Goal: Task Accomplishment & Management: Manage account settings

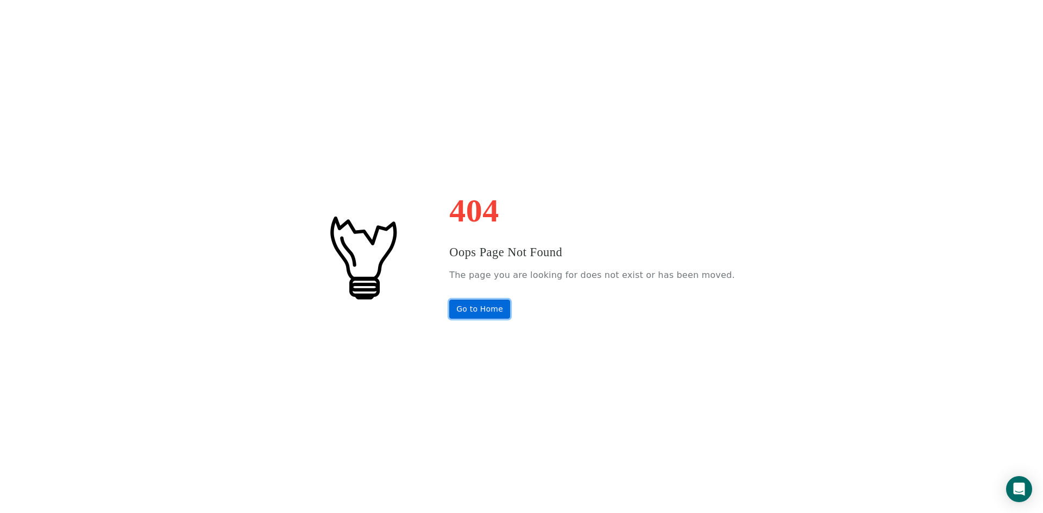
click at [510, 313] on link "Go to Home" at bounding box center [479, 309] width 61 height 19
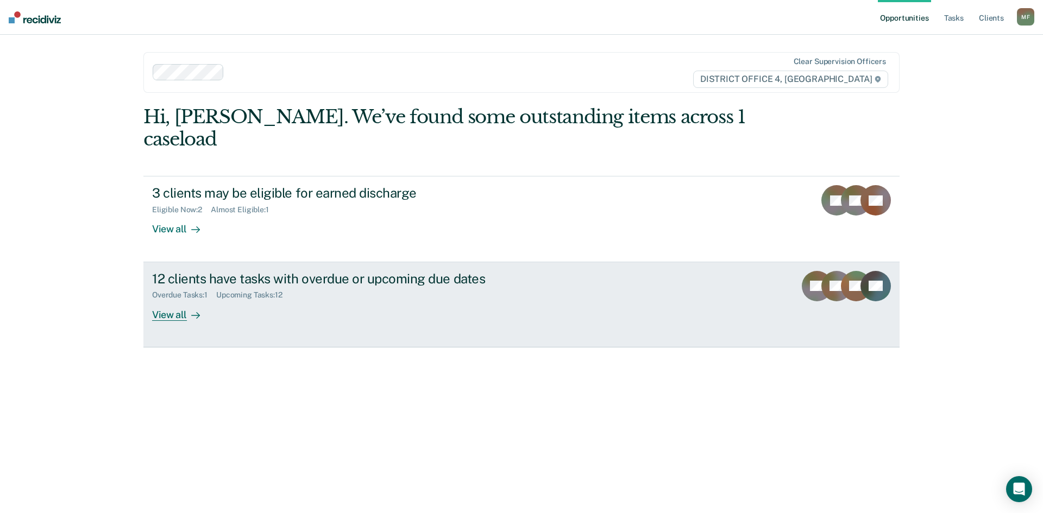
click at [403, 271] on div "12 clients have tasks with overdue or upcoming due dates" at bounding box center [342, 279] width 381 height 16
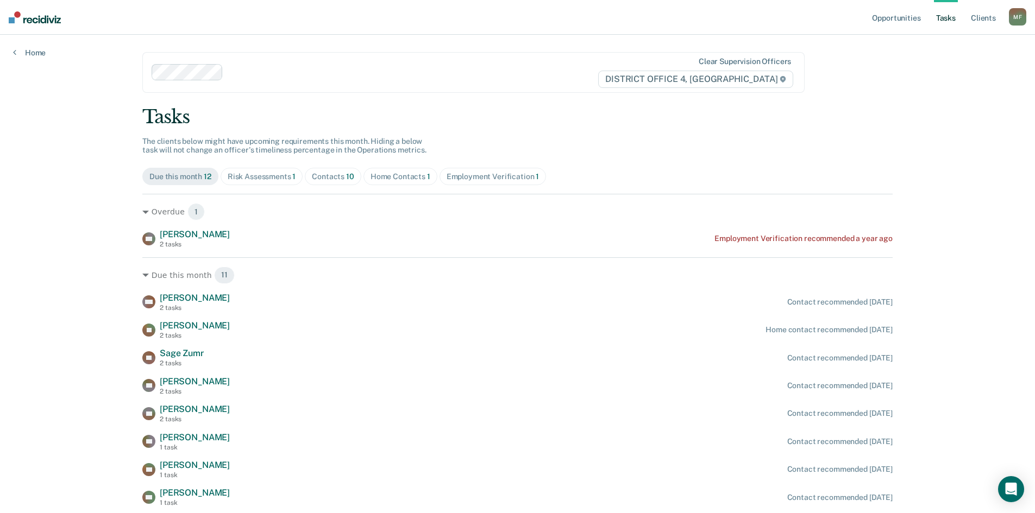
scroll to position [121, 0]
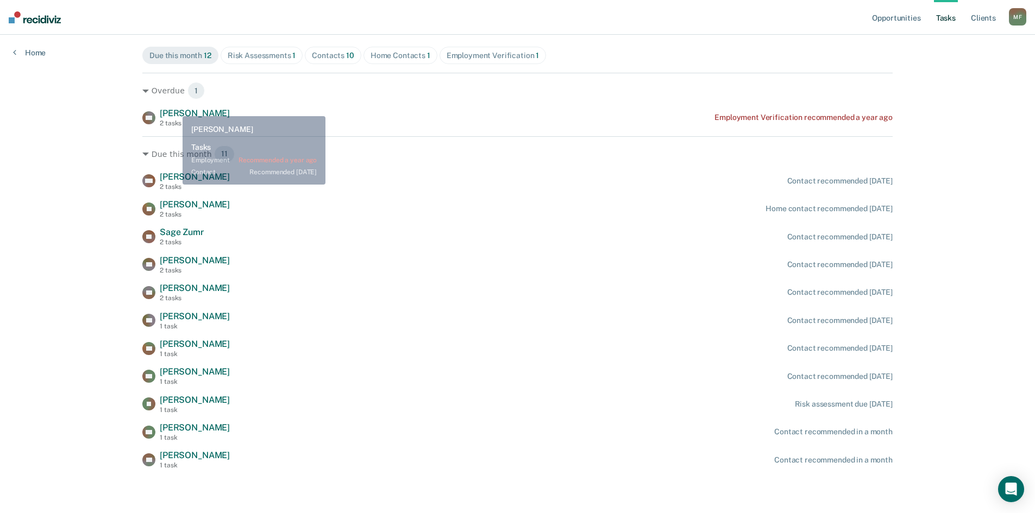
click at [175, 108] on div "Overdue 1 AA [PERSON_NAME] 2 tasks Employment Verification recommended a year a…" at bounding box center [517, 100] width 750 height 54
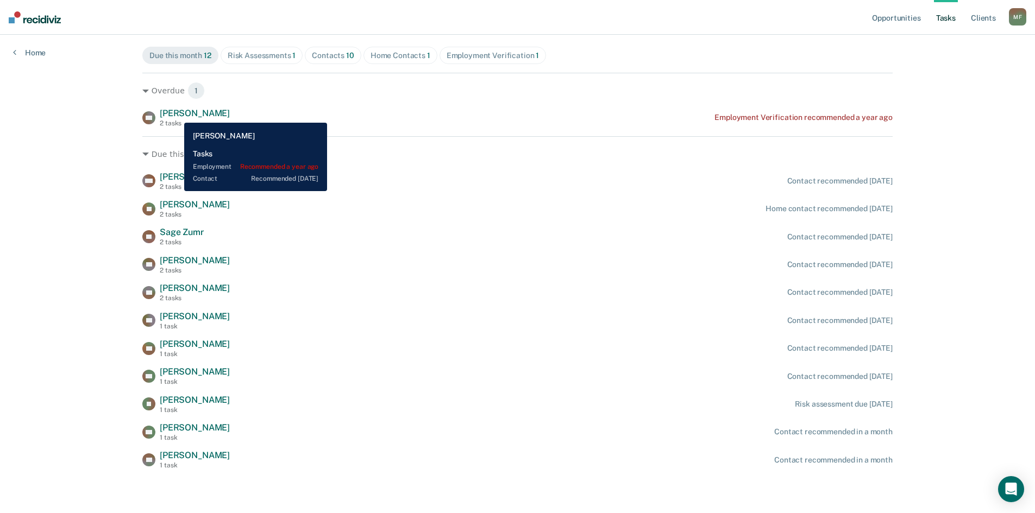
click at [176, 115] on span "[PERSON_NAME]" at bounding box center [195, 113] width 70 height 10
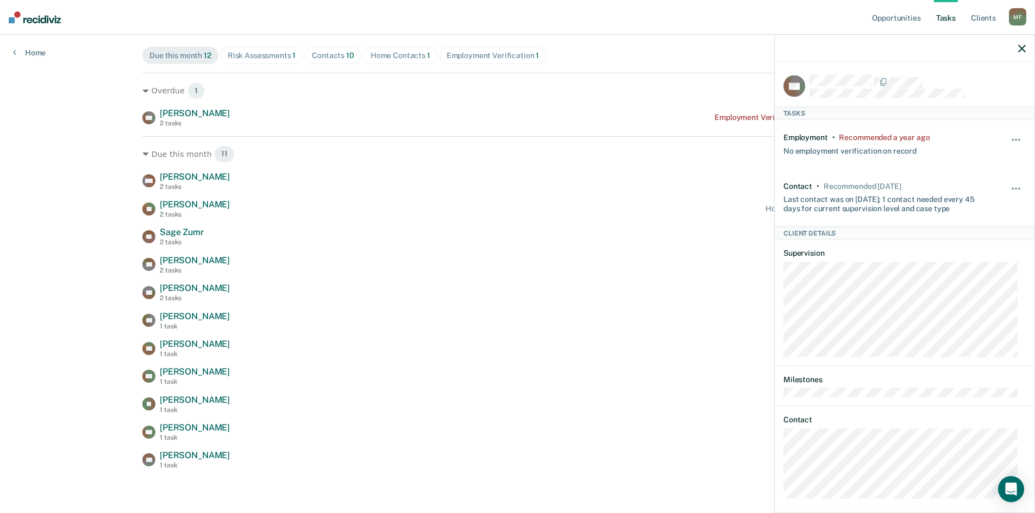
click at [33, 154] on div "Opportunities Tasks Client s [PERSON_NAME] Profile How it works Log Out Home Cl…" at bounding box center [517, 196] width 1035 height 634
click at [1025, 47] on icon "button" at bounding box center [1022, 49] width 8 height 8
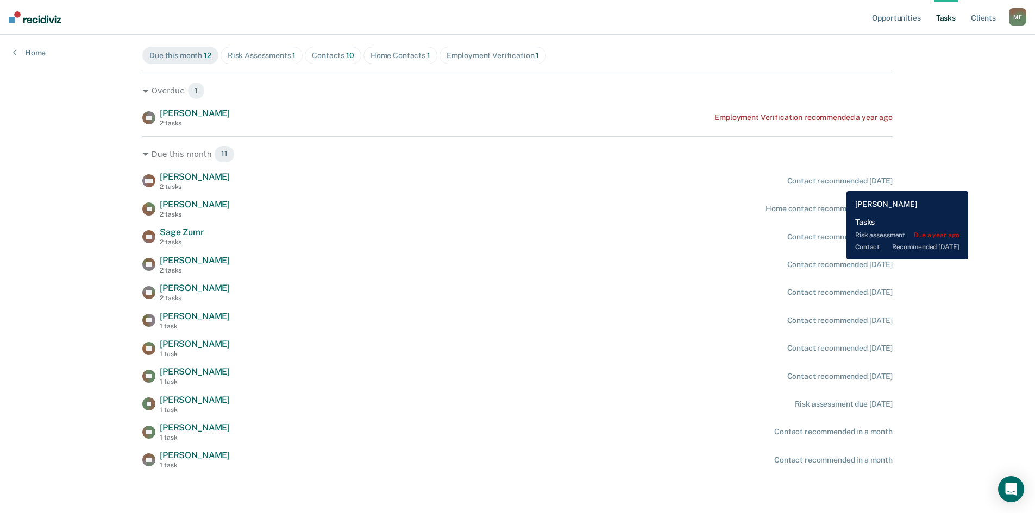
click at [838, 183] on div "Contact recommended [DATE]" at bounding box center [839, 181] width 105 height 9
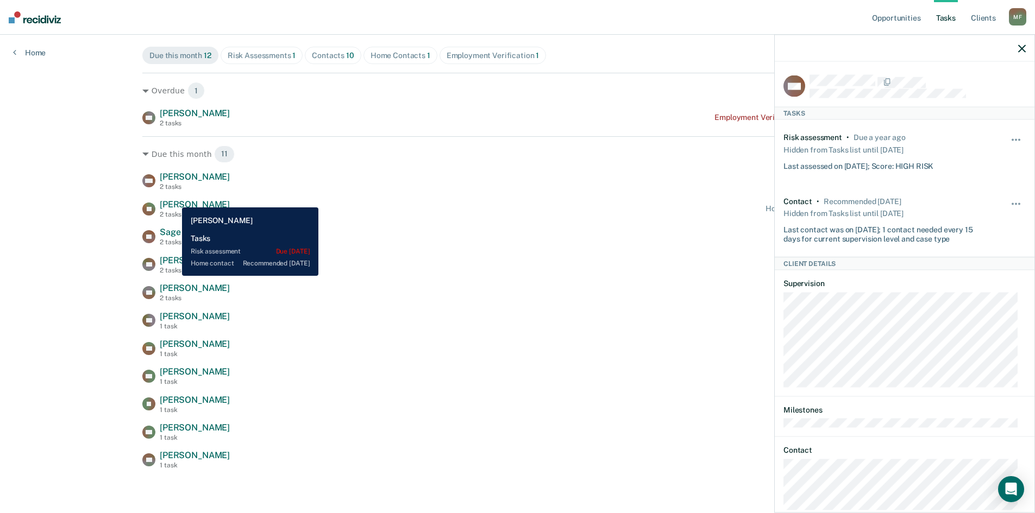
click at [174, 199] on span "[PERSON_NAME]" at bounding box center [195, 204] width 70 height 10
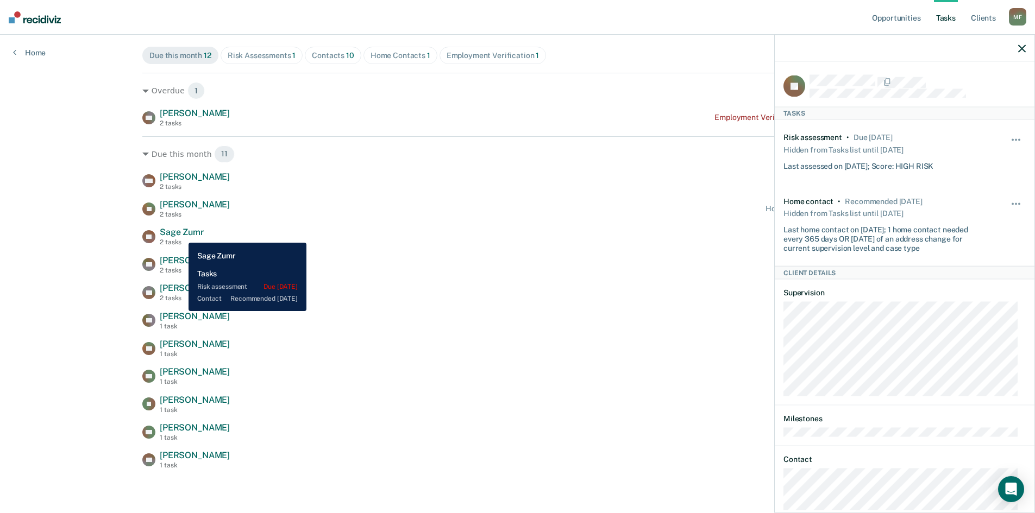
click at [180, 235] on span "Sage Zumr" at bounding box center [182, 232] width 44 height 10
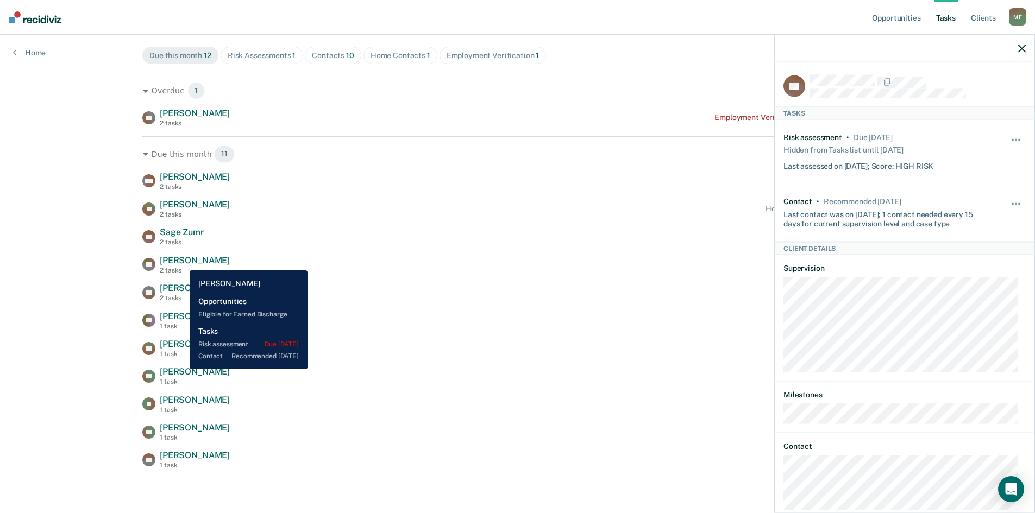
click at [180, 261] on span "[PERSON_NAME]" at bounding box center [195, 260] width 70 height 10
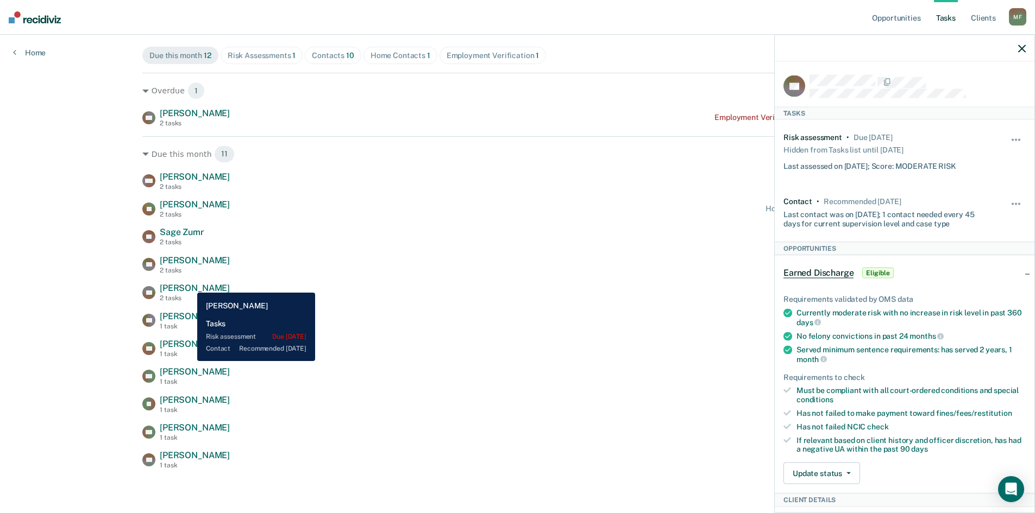
click at [189, 285] on span "[PERSON_NAME]" at bounding box center [195, 288] width 70 height 10
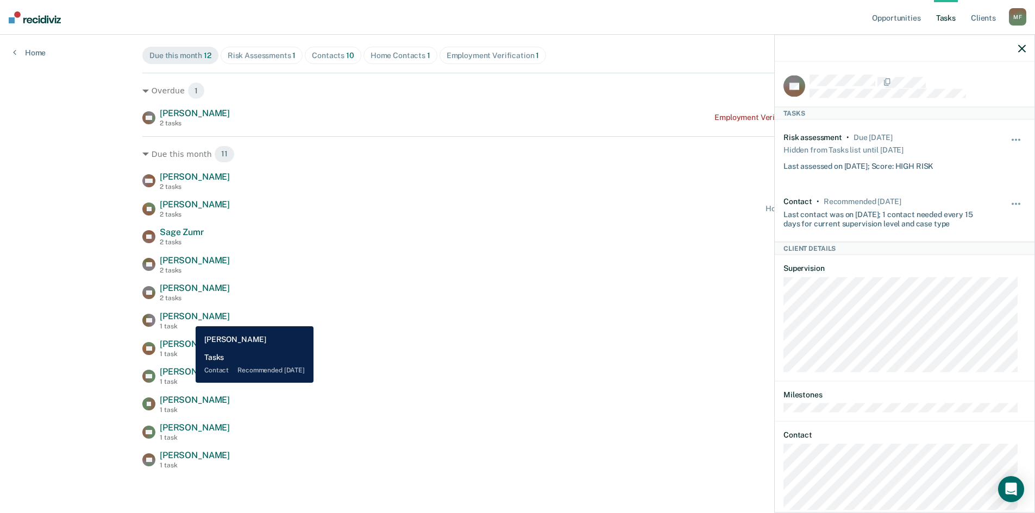
click at [187, 315] on span "[PERSON_NAME]" at bounding box center [195, 316] width 70 height 10
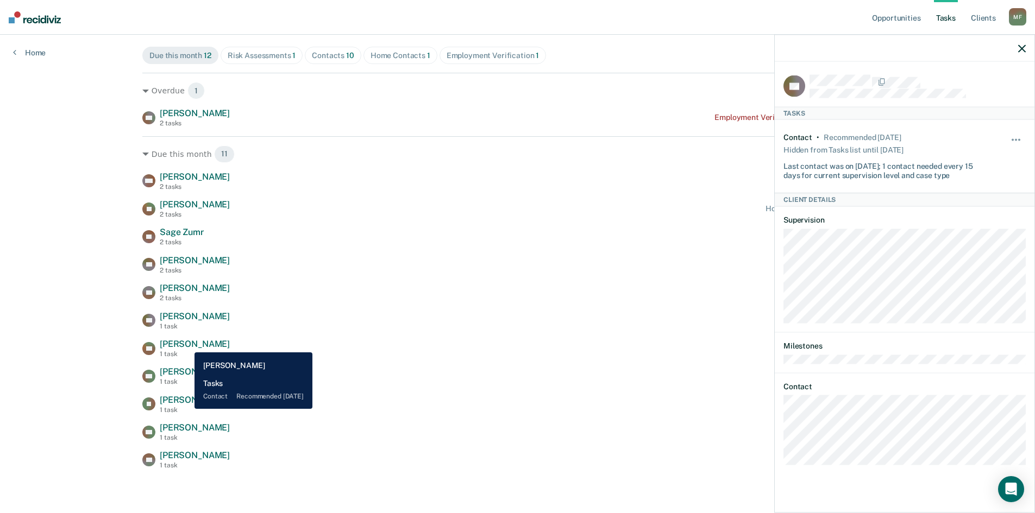
click at [186, 344] on span "[PERSON_NAME]" at bounding box center [195, 344] width 70 height 10
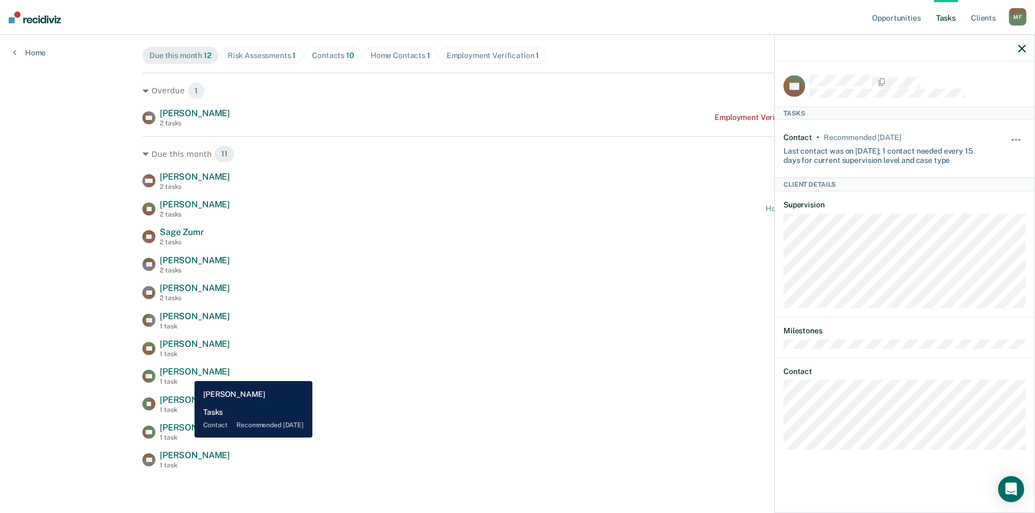
click at [186, 372] on span "[PERSON_NAME]" at bounding box center [195, 372] width 70 height 10
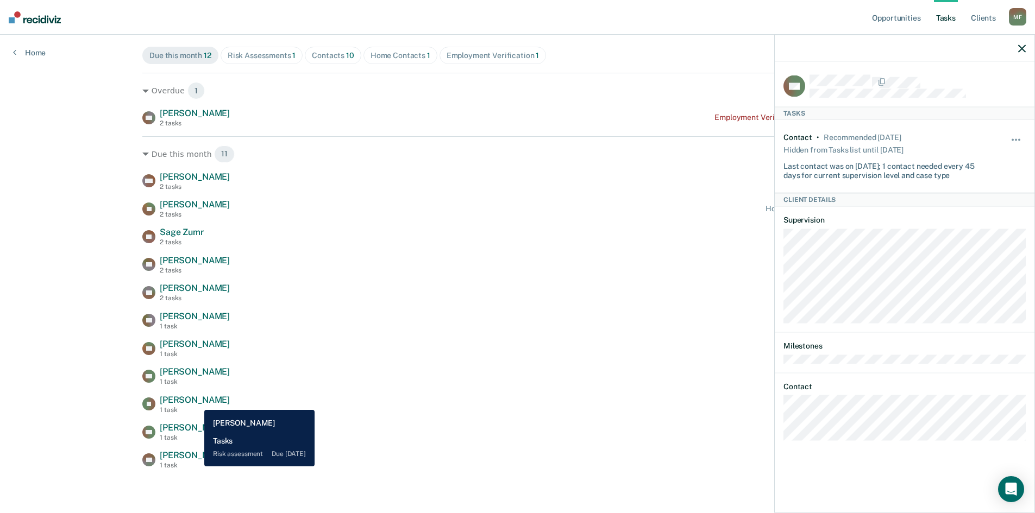
click at [196, 402] on div "IG [PERSON_NAME] 1 task Risk assessment due [DATE]" at bounding box center [517, 404] width 750 height 19
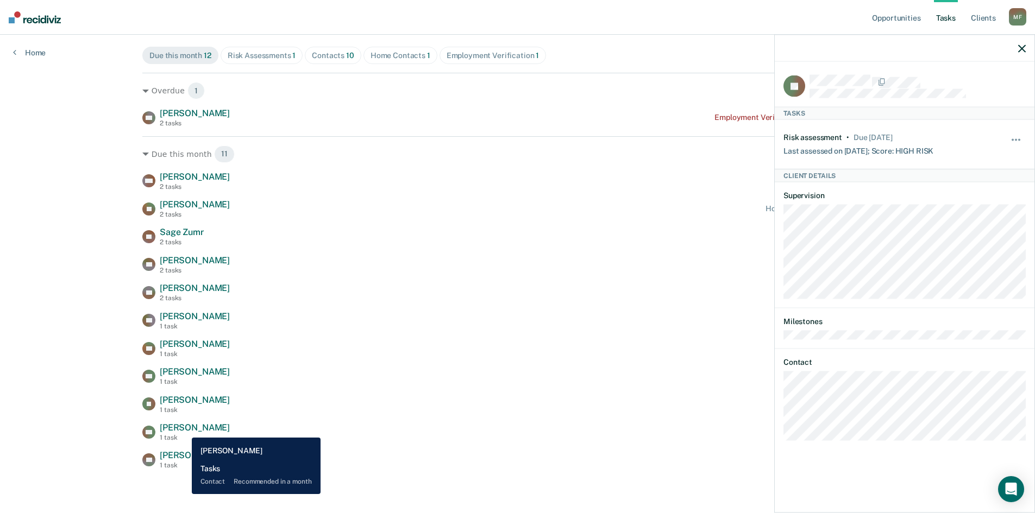
click at [184, 430] on span "[PERSON_NAME]" at bounding box center [195, 428] width 70 height 10
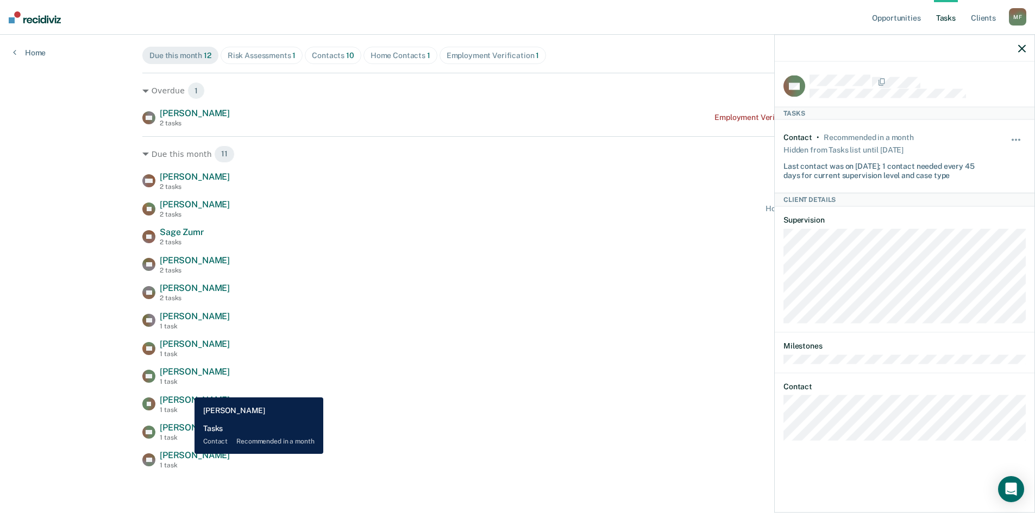
click at [187, 454] on span "[PERSON_NAME]" at bounding box center [195, 455] width 70 height 10
